Goal: Transaction & Acquisition: Purchase product/service

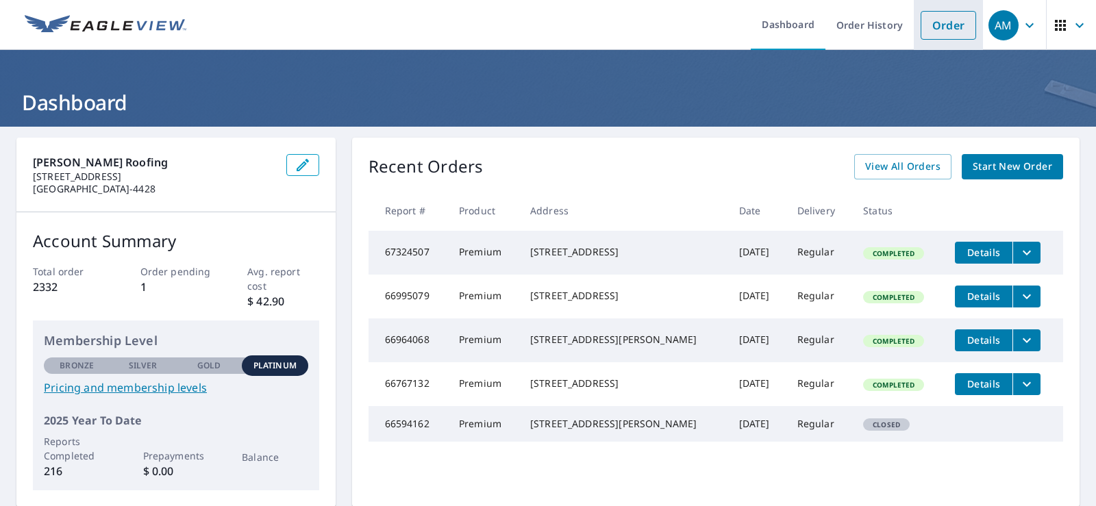
click at [932, 25] on link "Order" at bounding box center [949, 25] width 56 height 29
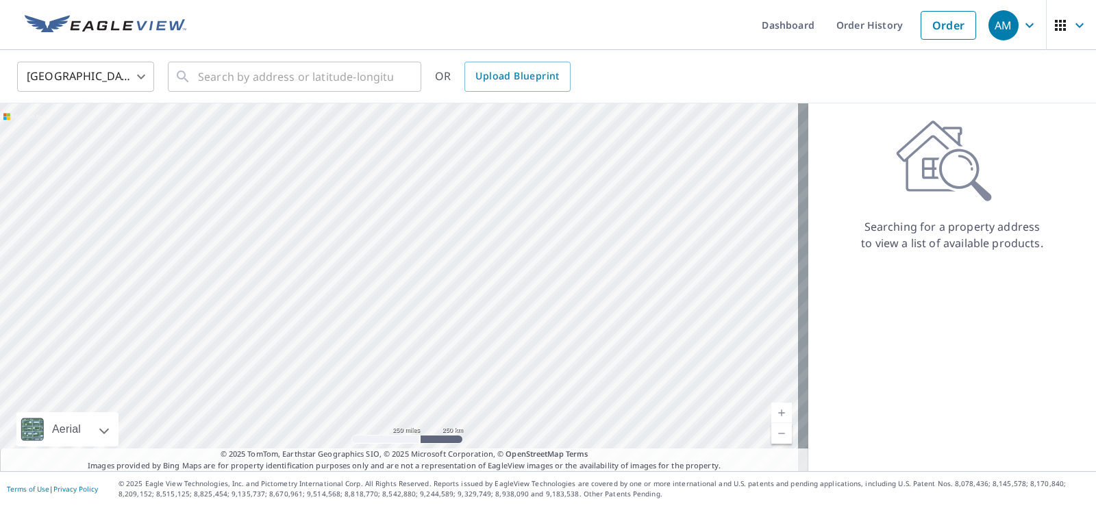
drag, startPoint x: 415, startPoint y: 325, endPoint x: 449, endPoint y: 255, distance: 78.2
click at [449, 255] on div at bounding box center [404, 287] width 809 height 368
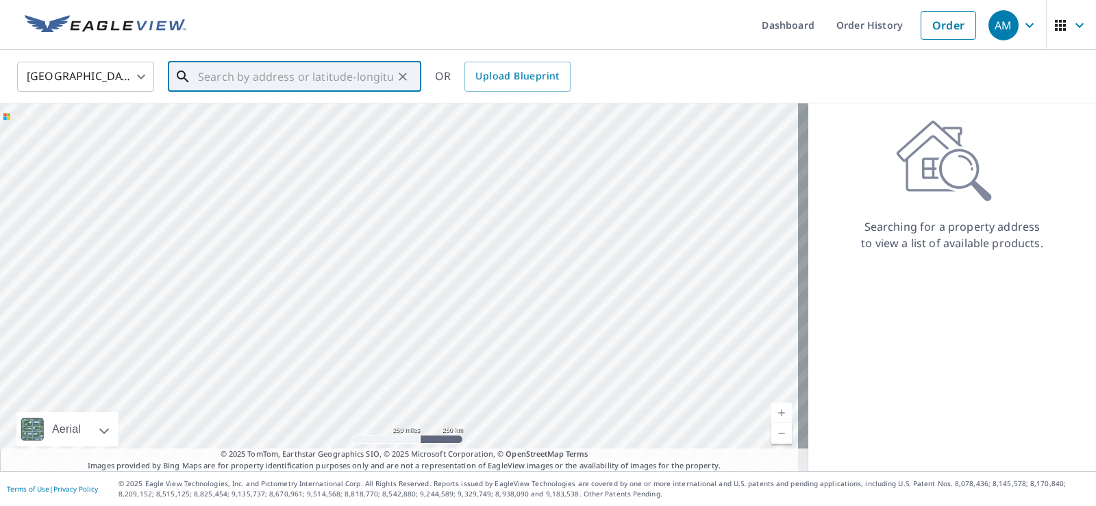
click at [279, 77] on input "text" at bounding box center [295, 77] width 195 height 38
paste input "[STREET_ADDRESS]"
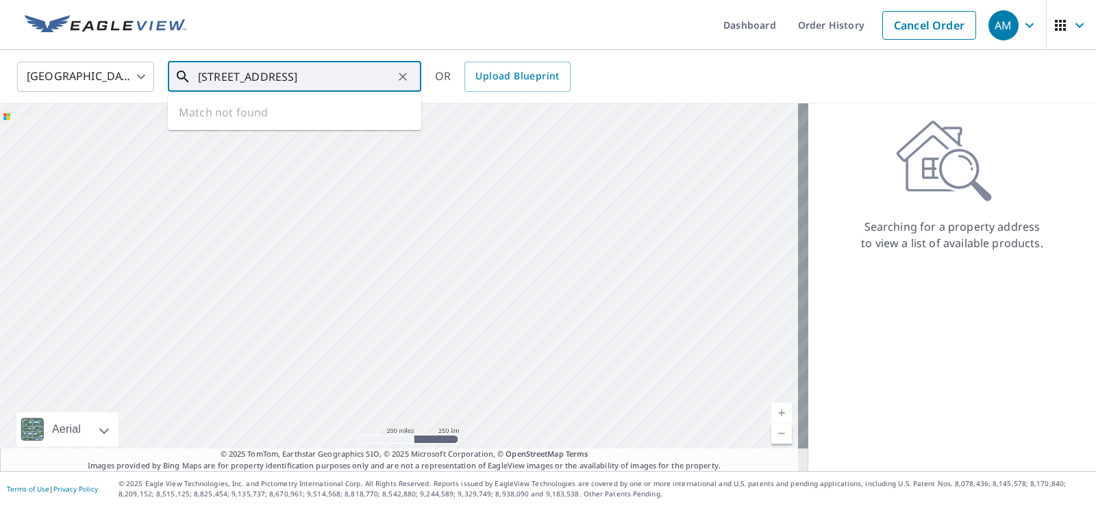
scroll to position [0, 47]
click at [264, 127] on p "[GEOGRAPHIC_DATA]" at bounding box center [302, 132] width 215 height 14
type input "[STREET_ADDRESS]"
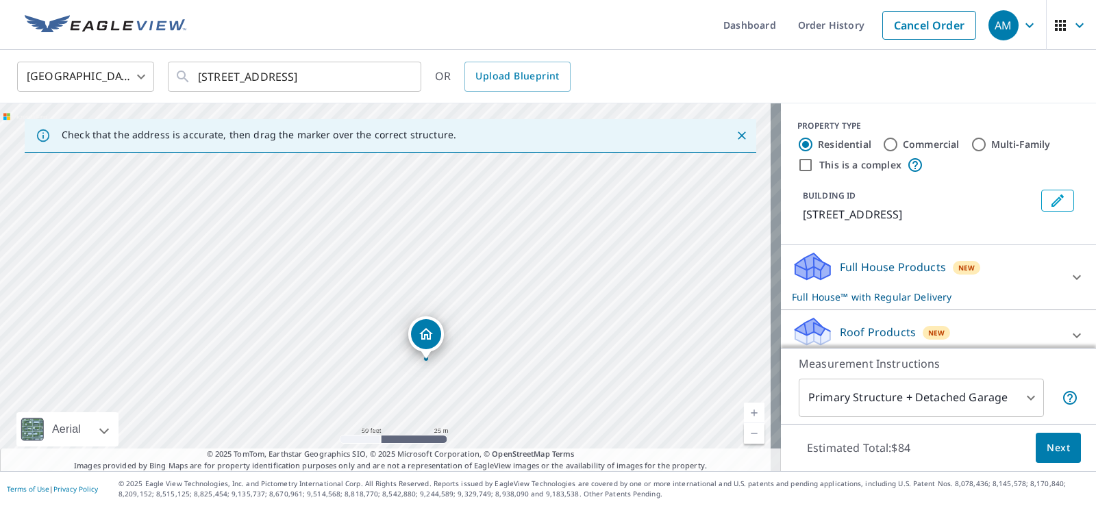
drag, startPoint x: 314, startPoint y: 247, endPoint x: 367, endPoint y: 330, distance: 97.7
click at [367, 330] on div "[STREET_ADDRESS]" at bounding box center [390, 287] width 781 height 368
drag, startPoint x: 407, startPoint y: 358, endPoint x: 321, endPoint y: 195, distance: 184.8
click at [321, 195] on div "[STREET_ADDRESS]" at bounding box center [390, 287] width 781 height 368
click at [840, 145] on label "Residential" at bounding box center [844, 145] width 53 height 14
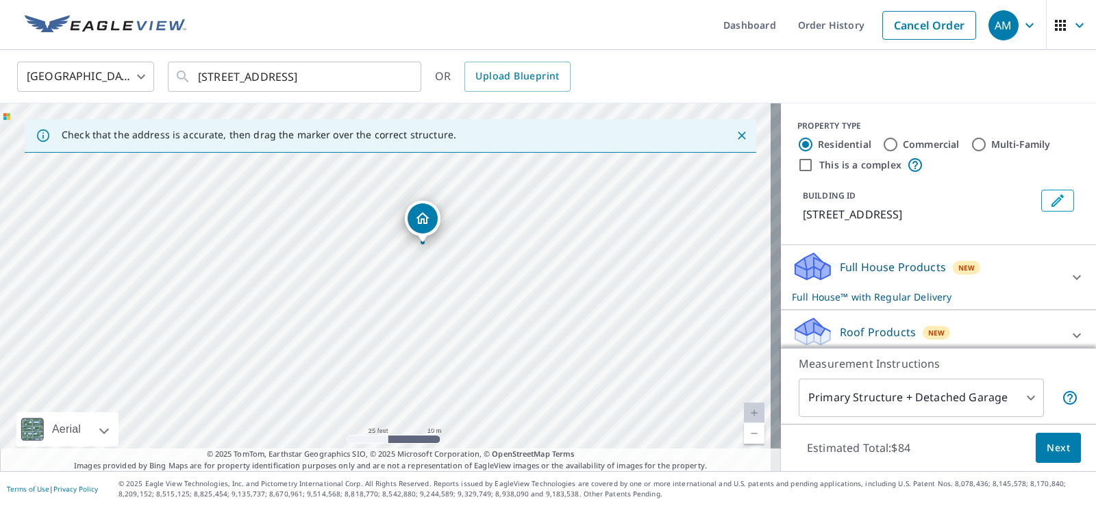
click at [814, 145] on input "Residential" at bounding box center [806, 144] width 16 height 16
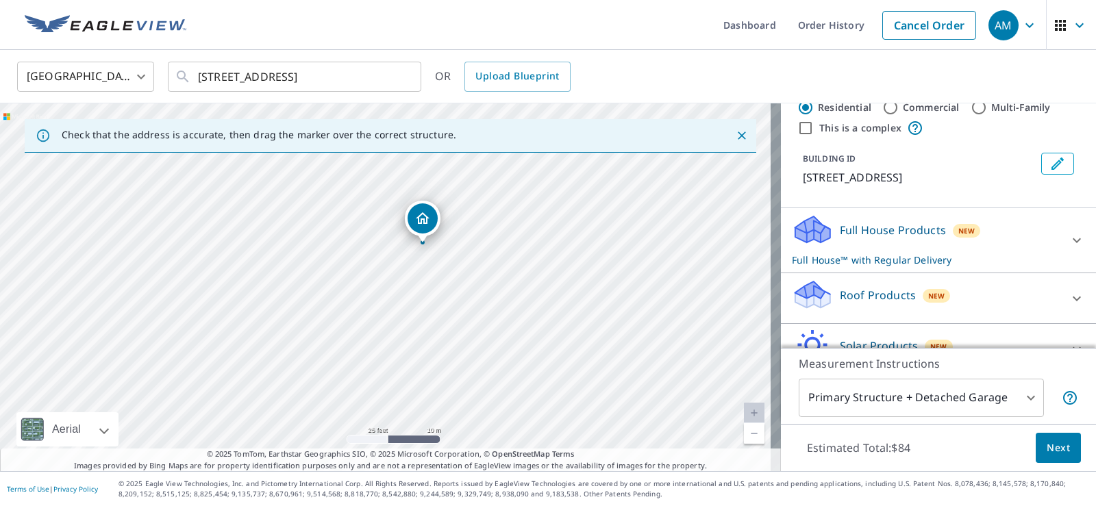
scroll to position [69, 0]
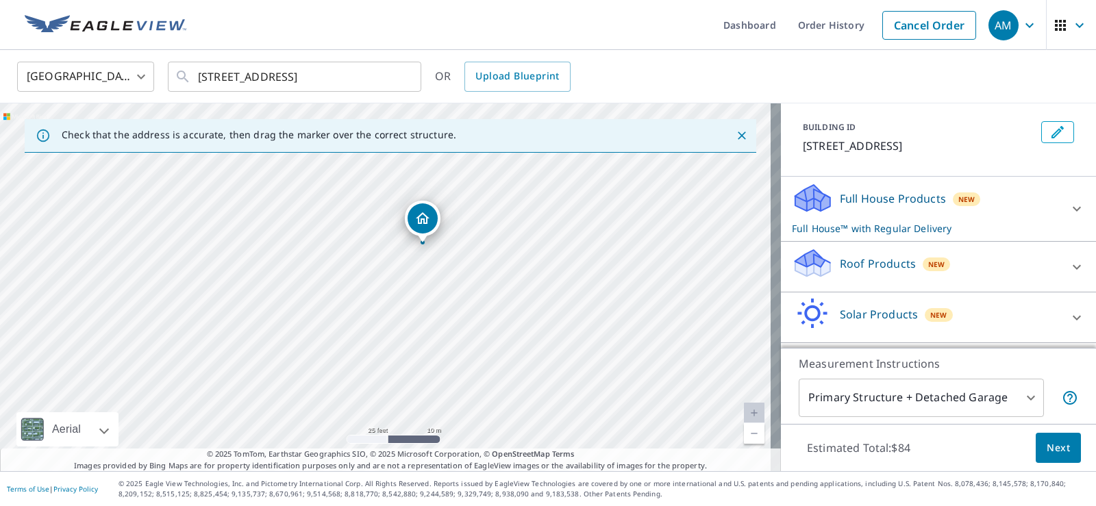
click at [928, 271] on div "New" at bounding box center [937, 265] width 28 height 14
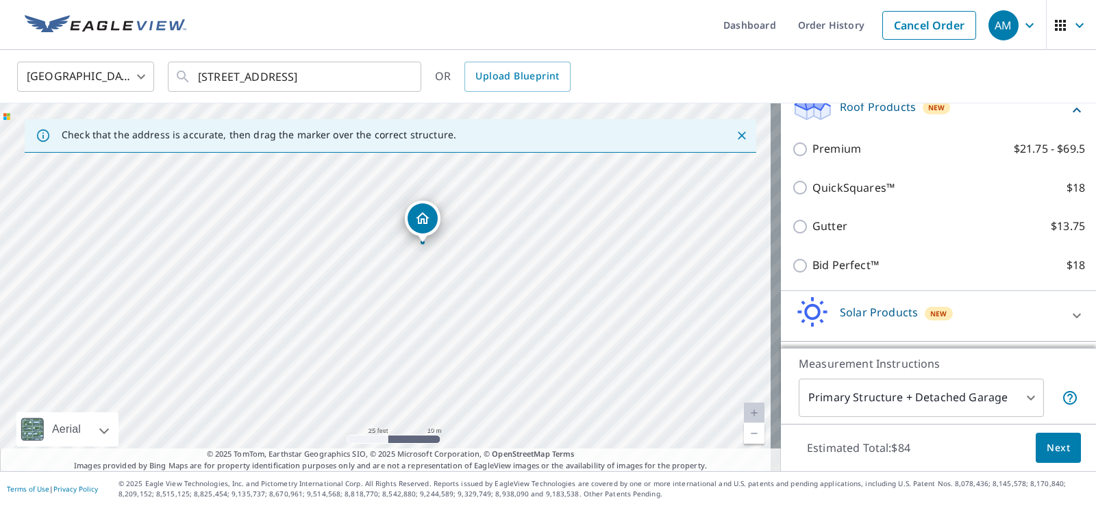
scroll to position [201, 0]
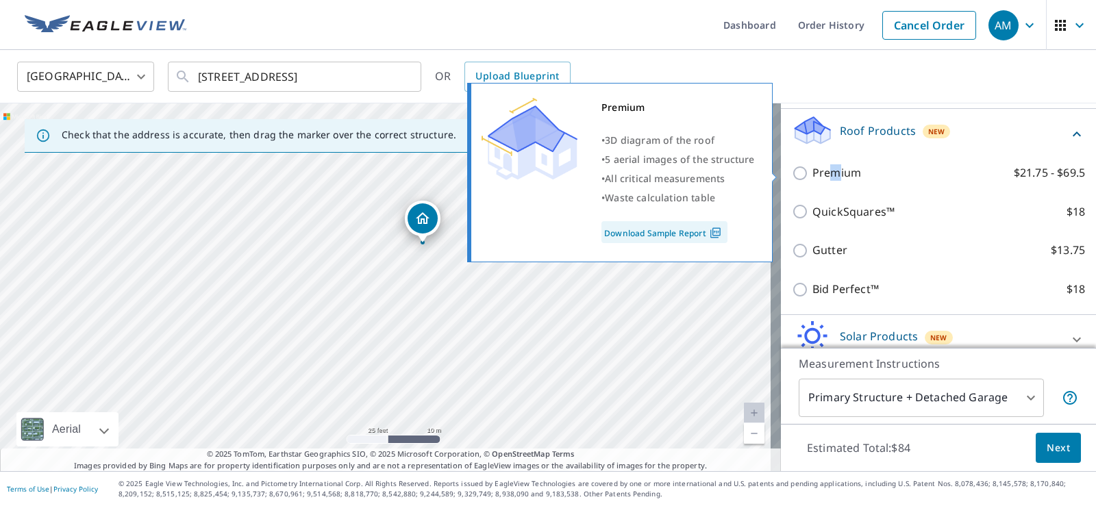
click at [824, 176] on p "Premium" at bounding box center [837, 172] width 49 height 17
click at [792, 170] on input "Premium $21.75 - $69.5" at bounding box center [802, 173] width 21 height 16
checkbox input "true"
checkbox input "false"
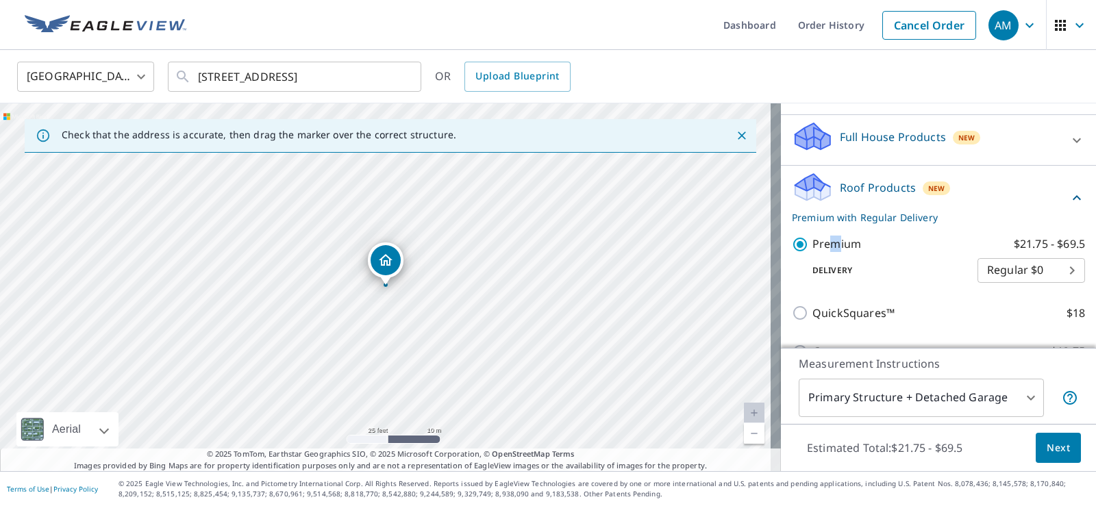
scroll to position [26, 0]
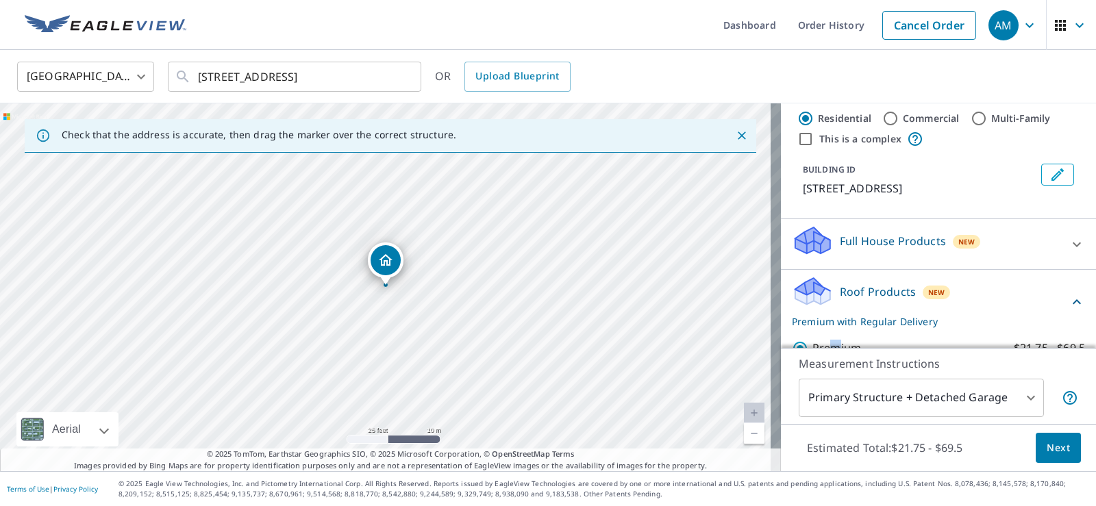
click at [1052, 292] on div "Roof Products New Premium with Regular Delivery" at bounding box center [938, 301] width 293 height 53
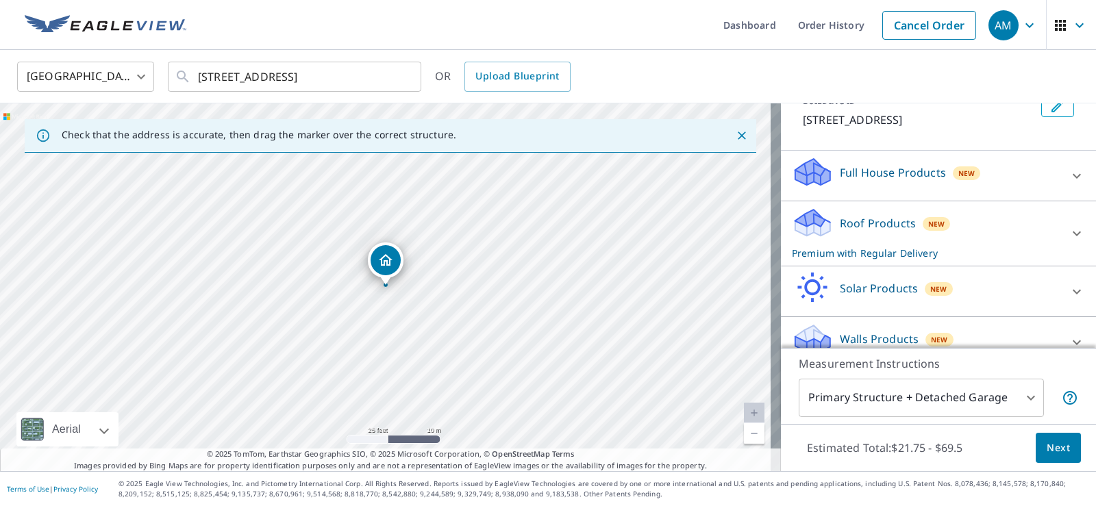
scroll to position [114, 0]
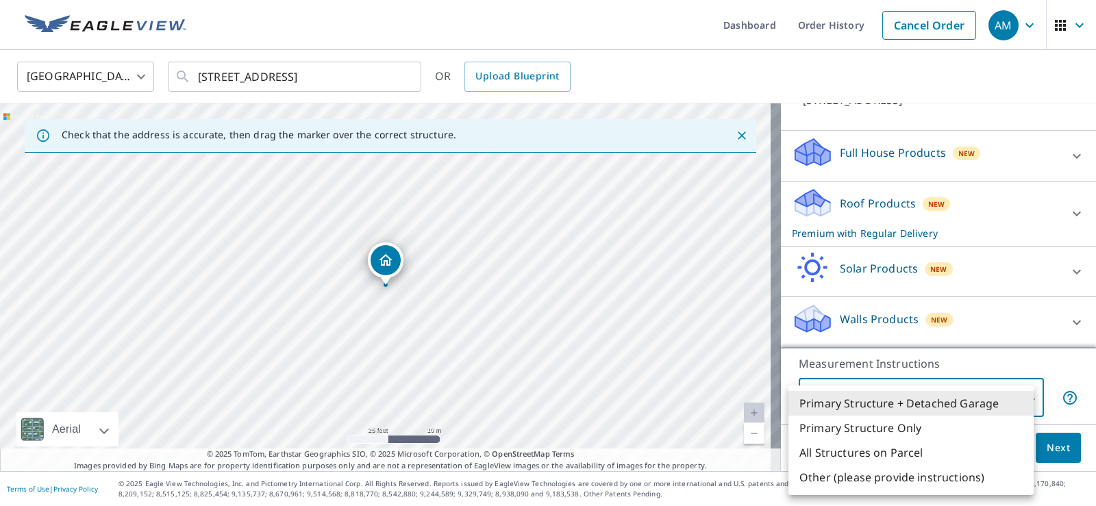
click at [981, 417] on body "AM AM Dashboard Order History Cancel Order AM [GEOGRAPHIC_DATA] [GEOGRAPHIC_DAT…" at bounding box center [548, 253] width 1096 height 506
click at [889, 434] on li "Primary Structure Only" at bounding box center [911, 428] width 245 height 25
type input "2"
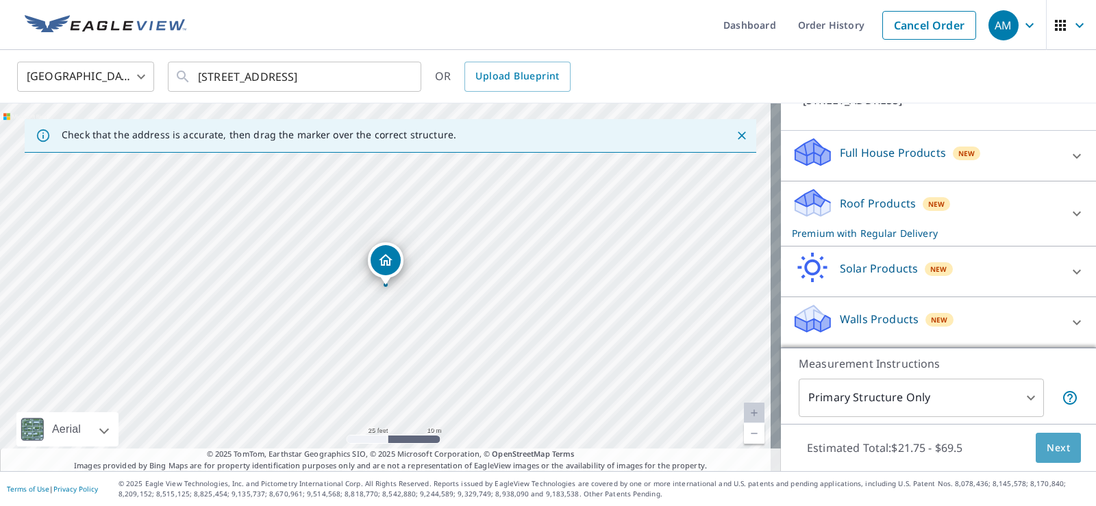
click at [1047, 450] on span "Next" at bounding box center [1058, 448] width 23 height 17
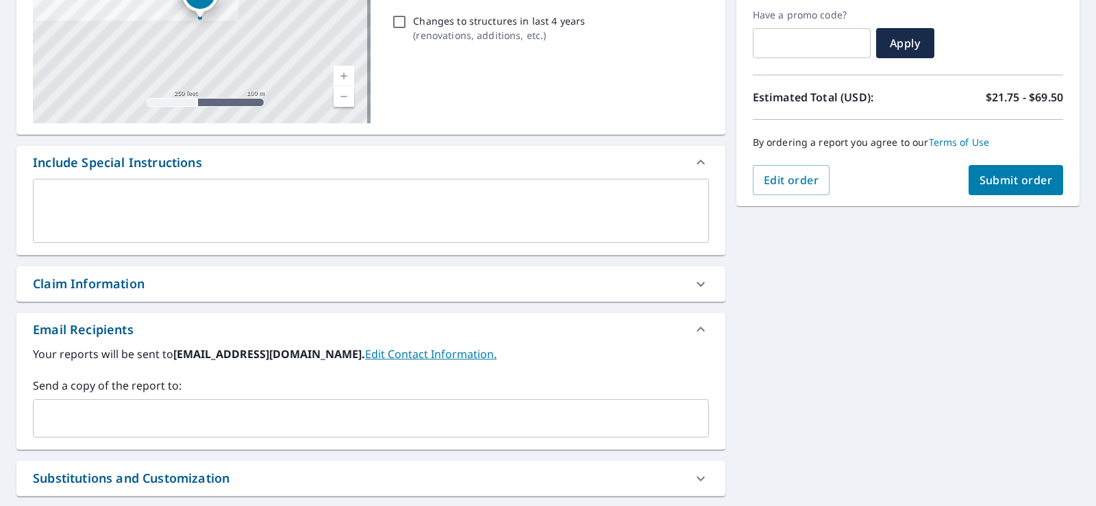
scroll to position [274, 0]
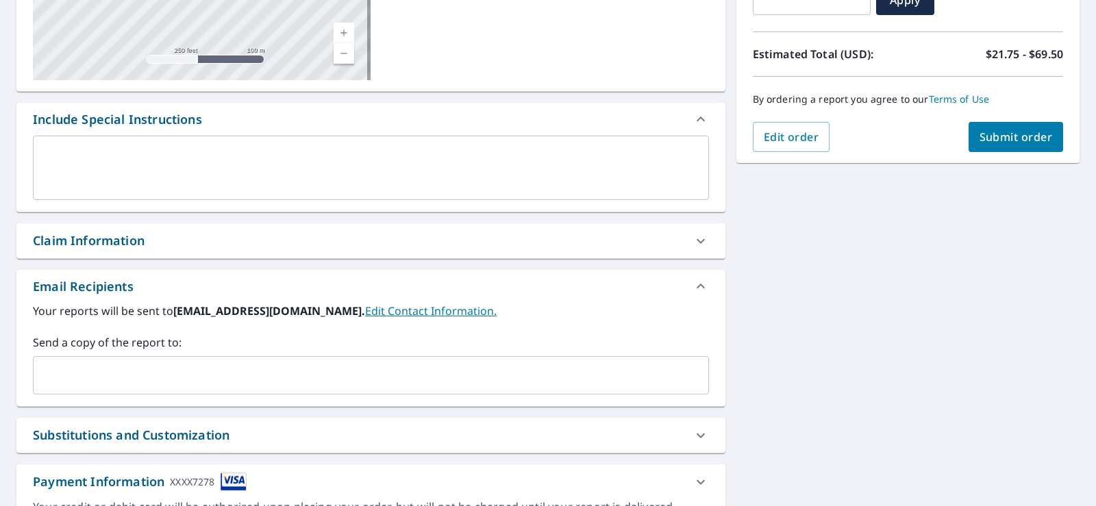
click at [172, 376] on input "text" at bounding box center [360, 375] width 643 height 26
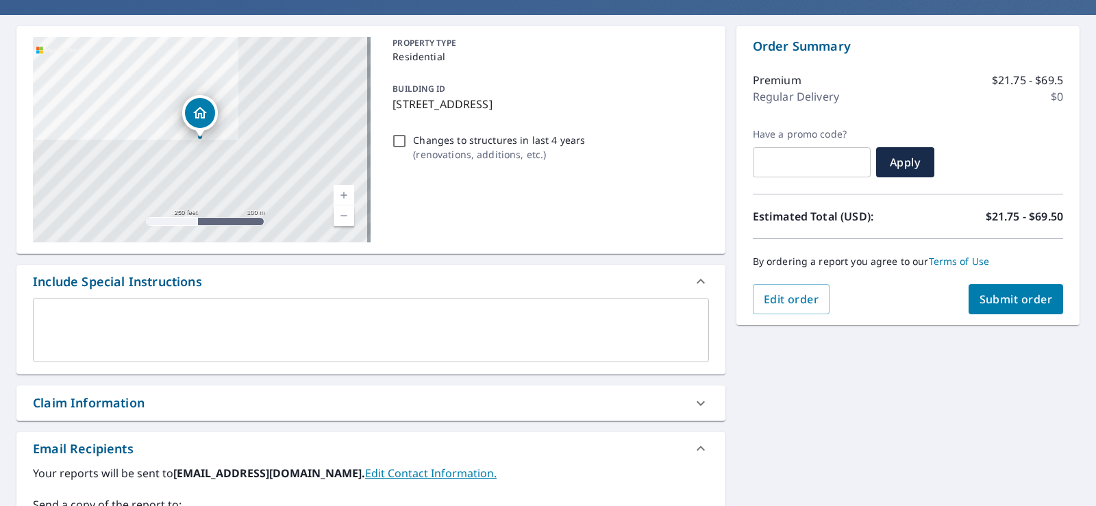
scroll to position [69, 0]
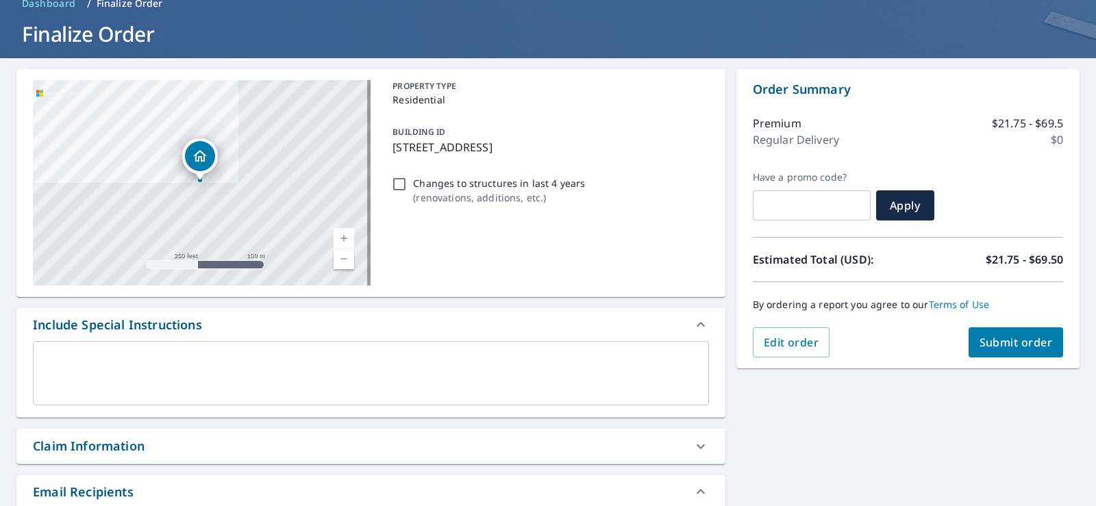
type input "[EMAIL_ADDRESS][DOMAIN_NAME]"
click at [973, 410] on div "[STREET_ADDRESS][GEOGRAPHIC_DATA] A standard road map Aerial A detailed look fr…" at bounding box center [548, 408] width 1096 height 701
click at [999, 347] on span "Submit order" at bounding box center [1016, 342] width 73 height 15
